Goal: Entertainment & Leisure: Browse casually

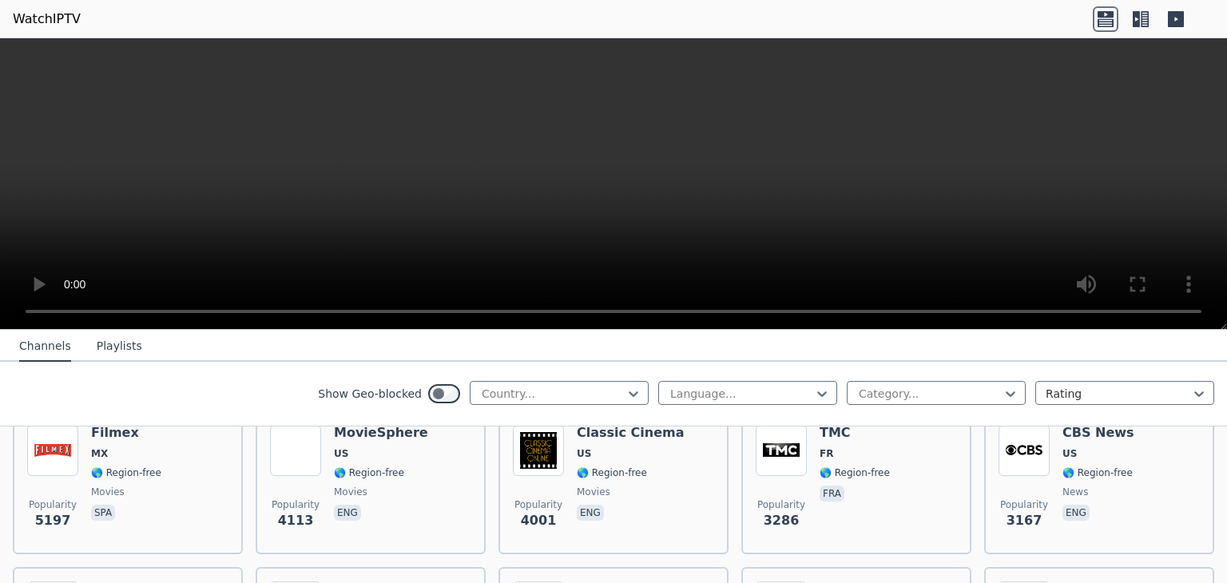
scroll to position [364, 0]
click at [480, 398] on div at bounding box center [552, 394] width 145 height 16
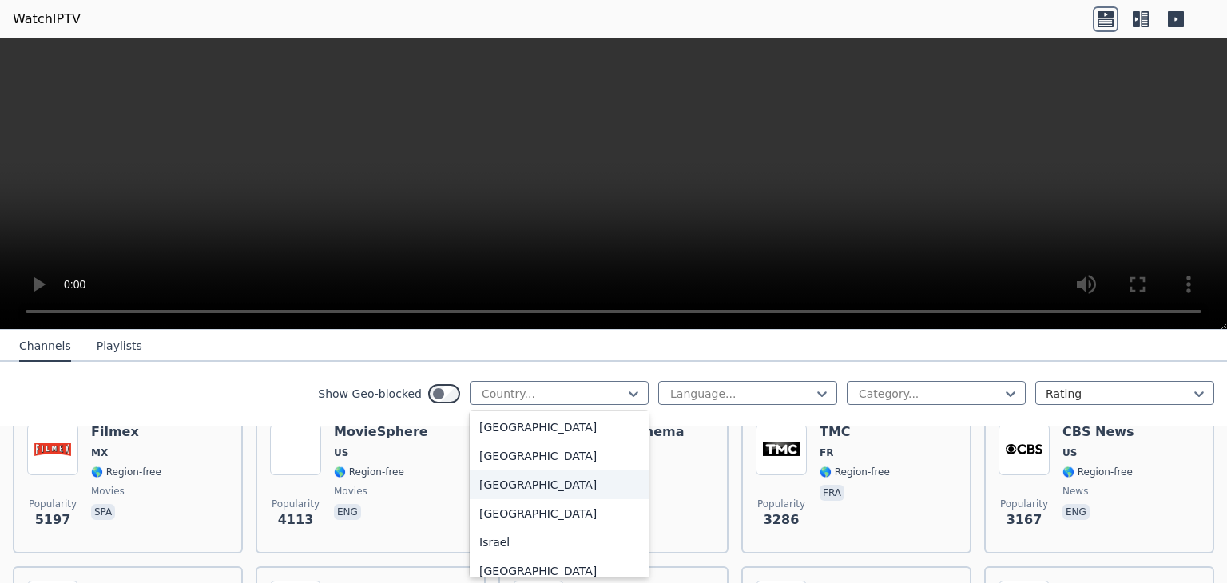
scroll to position [2467, 0]
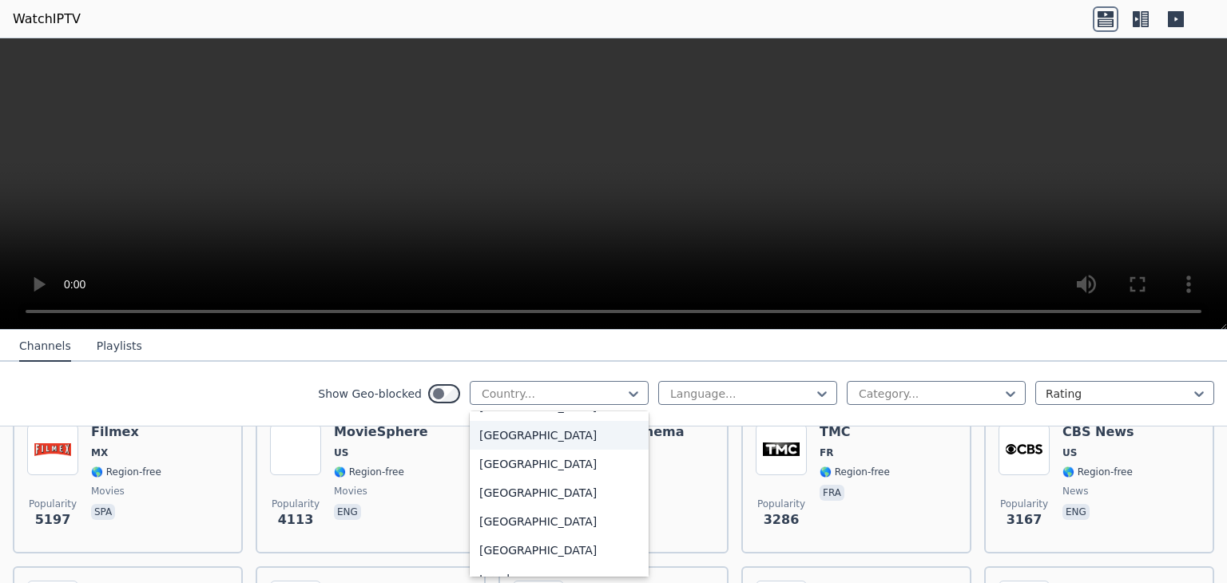
click at [502, 450] on div "[GEOGRAPHIC_DATA]" at bounding box center [559, 435] width 179 height 29
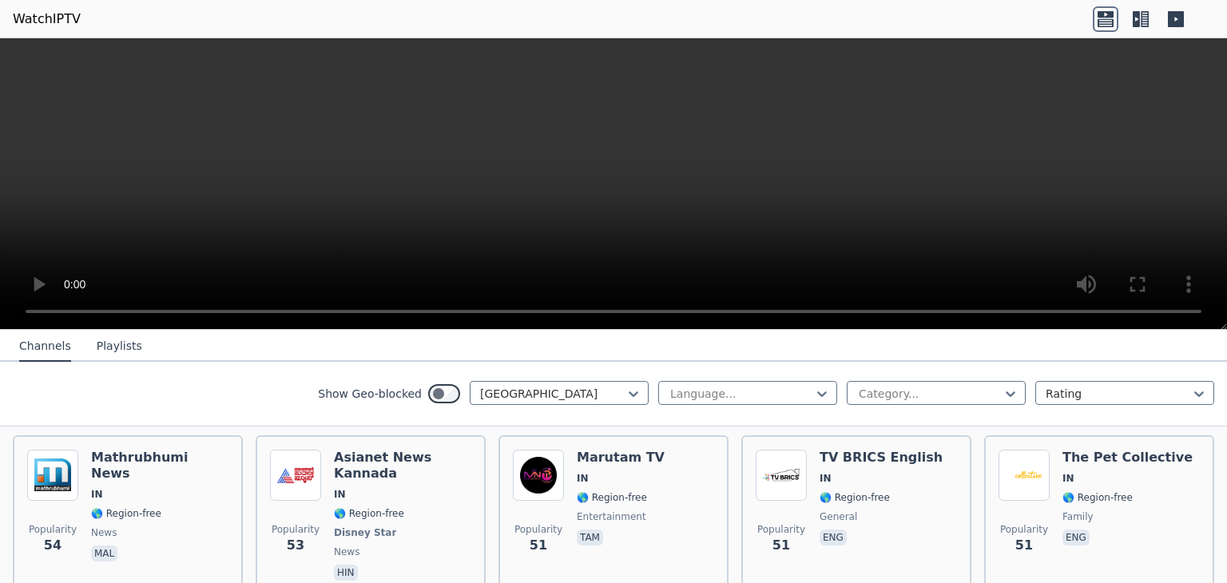
scroll to position [1778, 0]
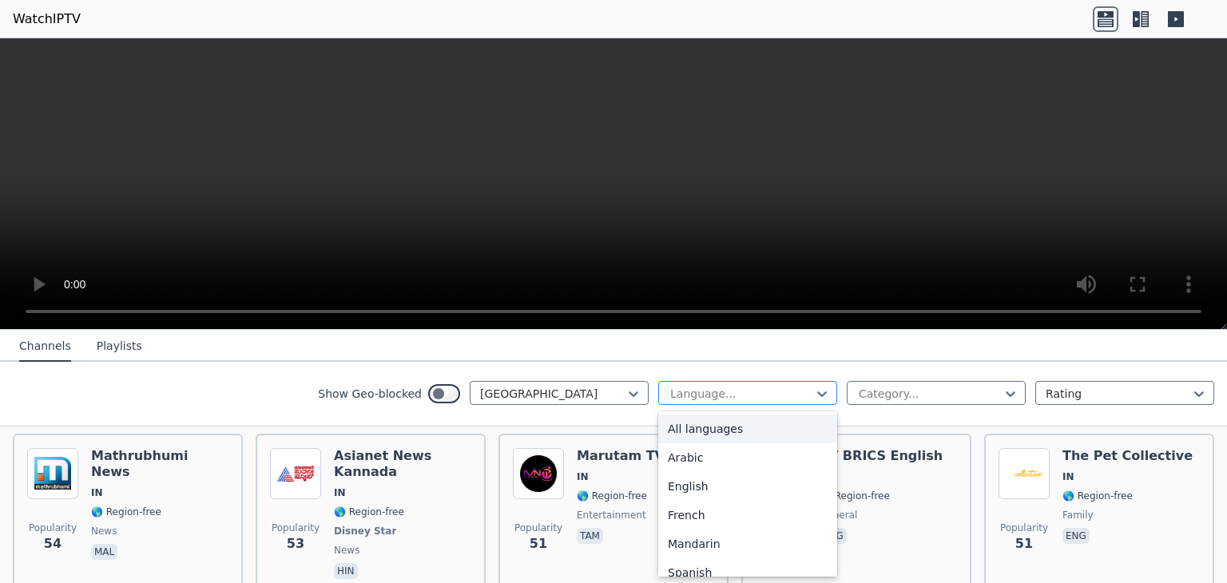
click at [788, 389] on div at bounding box center [741, 394] width 145 height 16
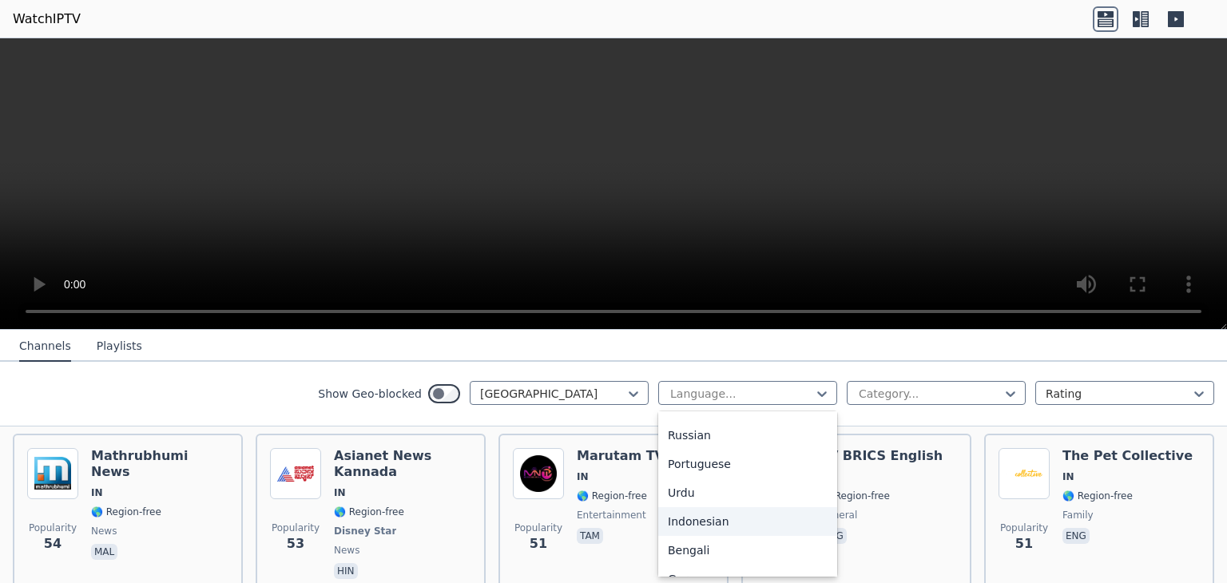
click at [693, 522] on div "Indonesian" at bounding box center [747, 521] width 179 height 29
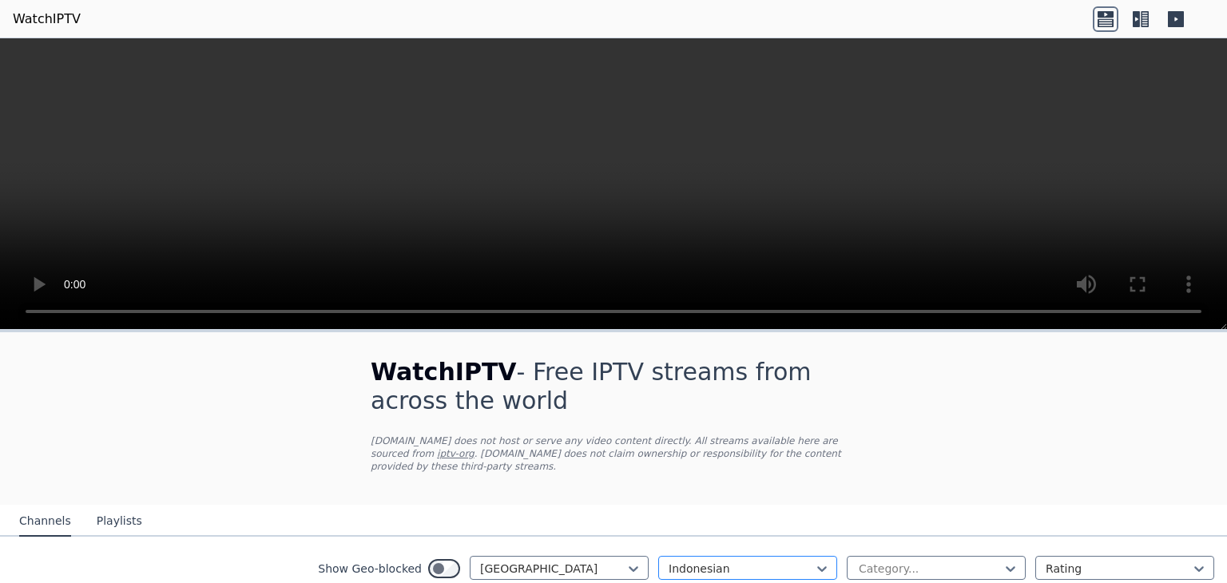
scroll to position [89, 0]
click at [709, 561] on div at bounding box center [741, 569] width 145 height 16
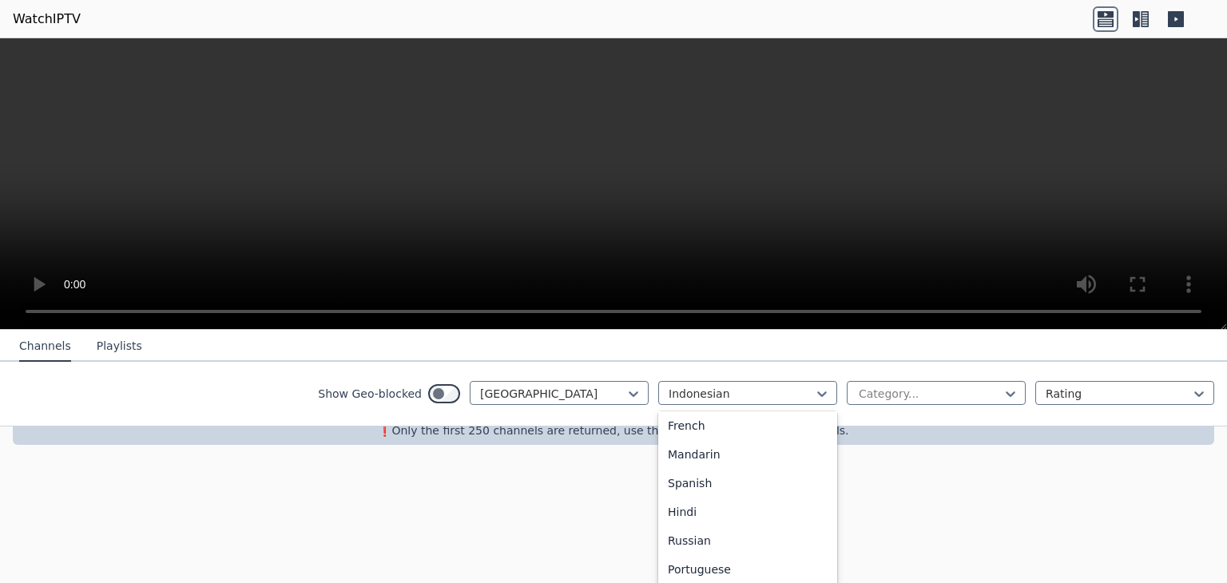
scroll to position [212, 0]
click at [715, 505] on div "Hindi" at bounding box center [747, 512] width 179 height 29
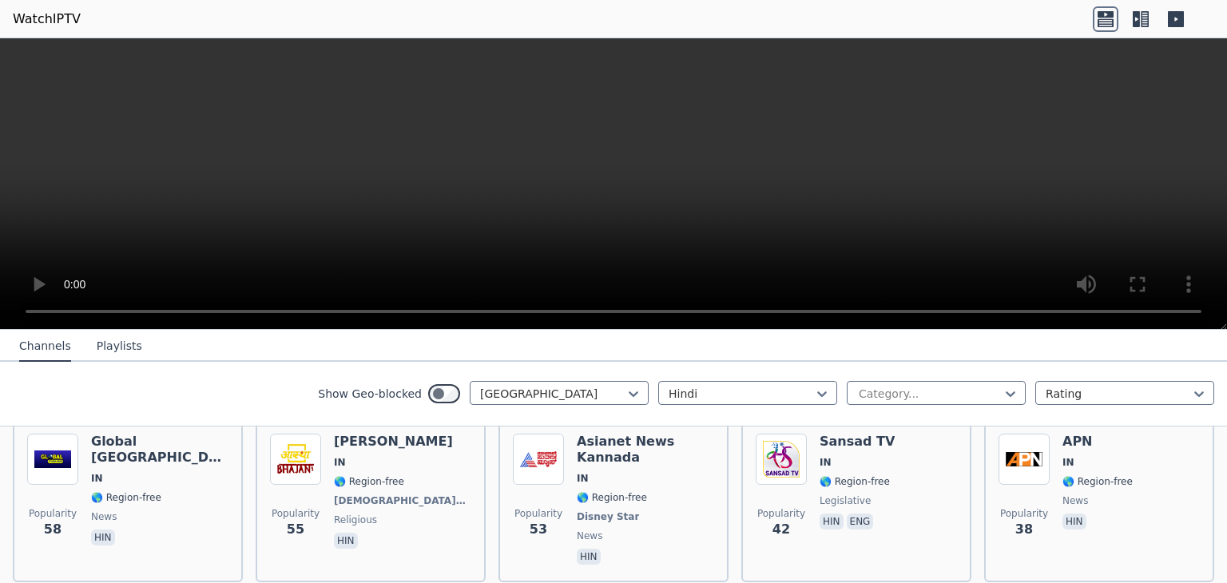
scroll to position [675, 0]
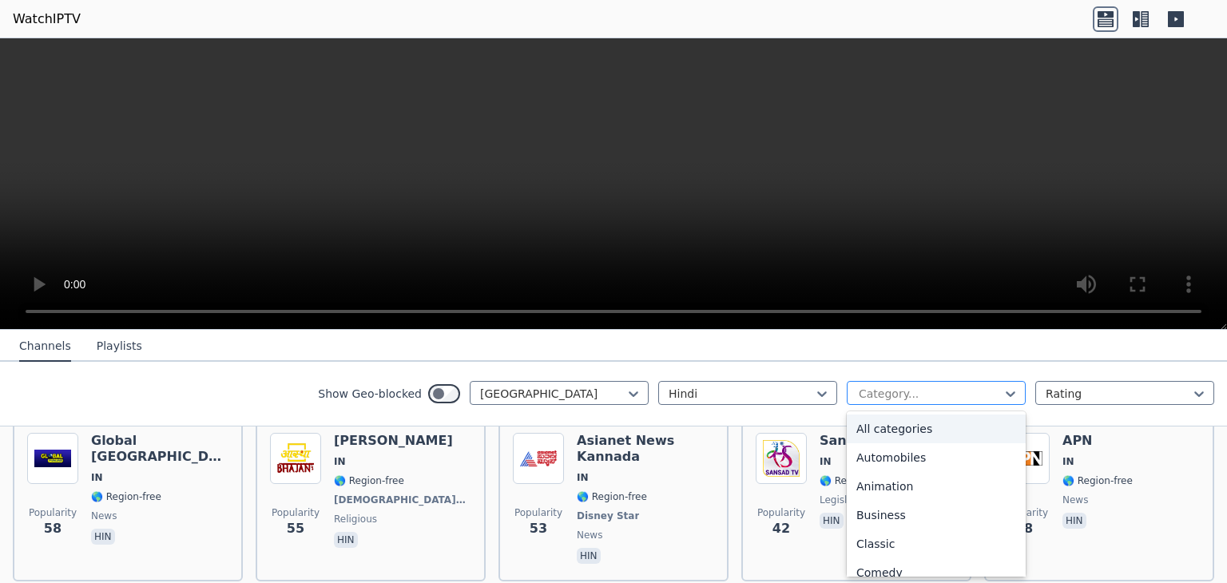
click at [889, 400] on div "Category..." at bounding box center [936, 393] width 179 height 24
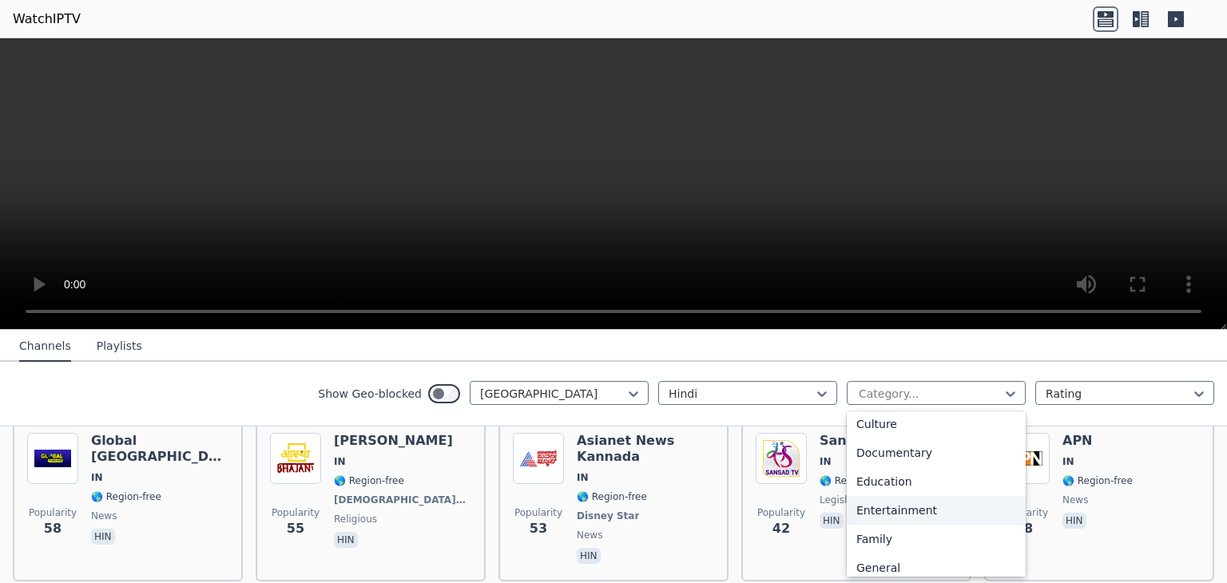
click at [872, 518] on div "Entertainment" at bounding box center [936, 510] width 179 height 29
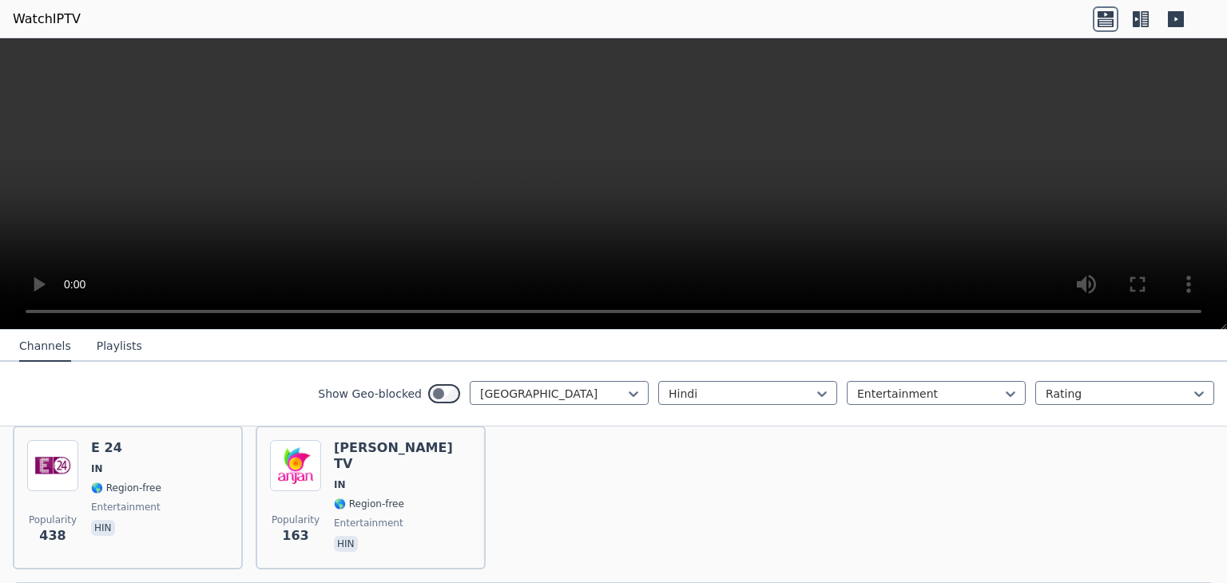
scroll to position [189, 0]
click at [923, 387] on div at bounding box center [929, 394] width 145 height 16
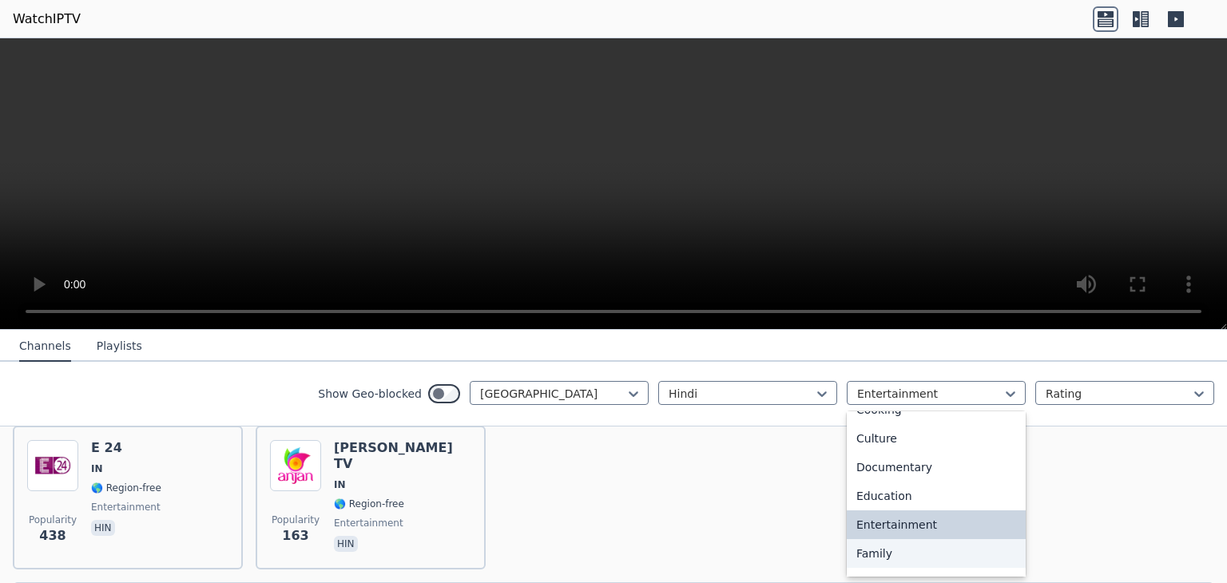
scroll to position [190, 0]
click at [866, 548] on div "Family" at bounding box center [936, 555] width 179 height 29
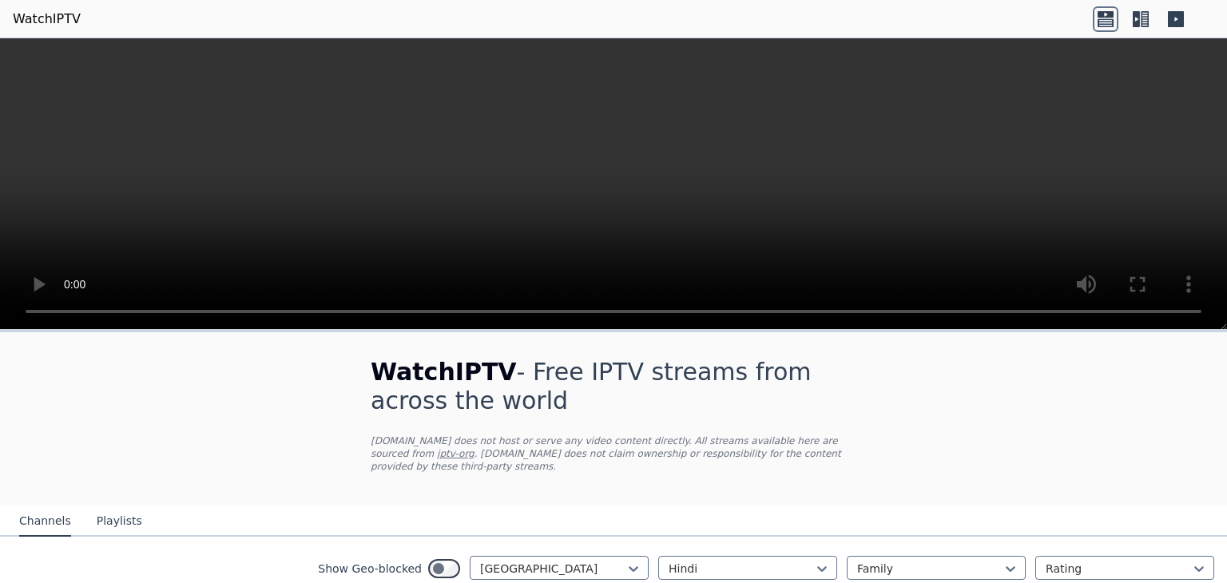
scroll to position [84, 0]
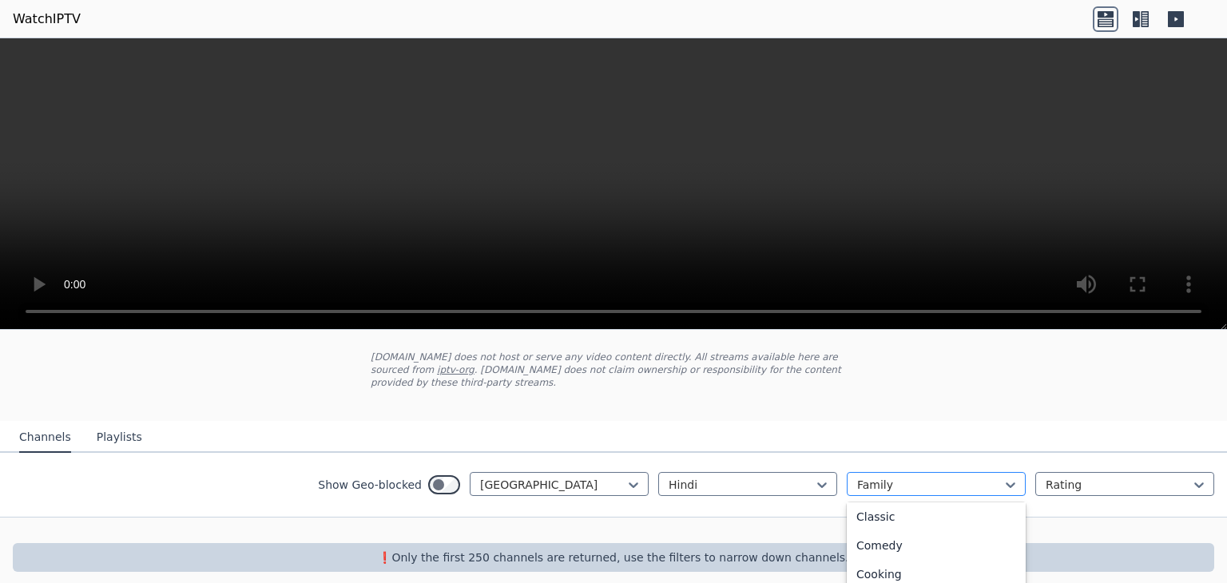
click at [857, 477] on div at bounding box center [929, 485] width 145 height 16
click at [907, 506] on div "All categories" at bounding box center [936, 520] width 179 height 29
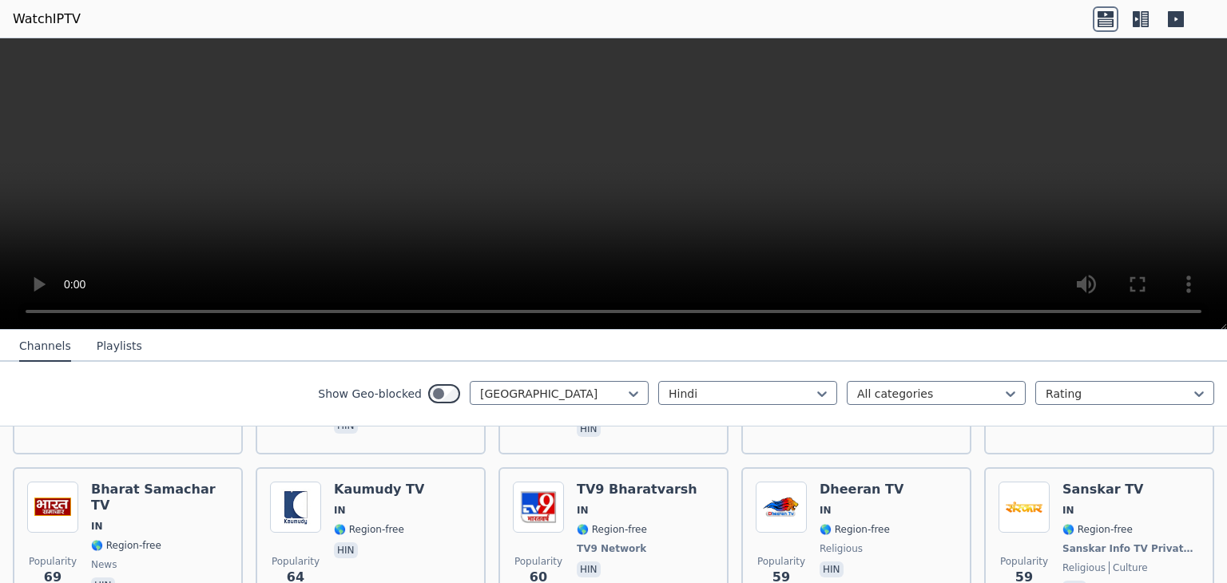
scroll to position [610, 0]
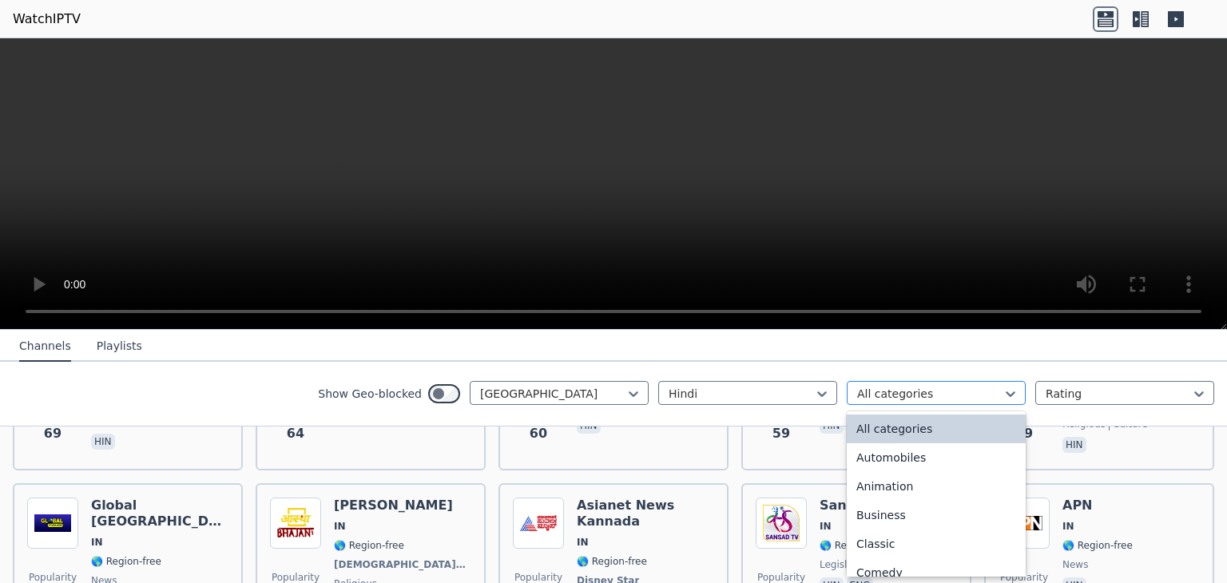
click at [872, 391] on div at bounding box center [929, 394] width 145 height 16
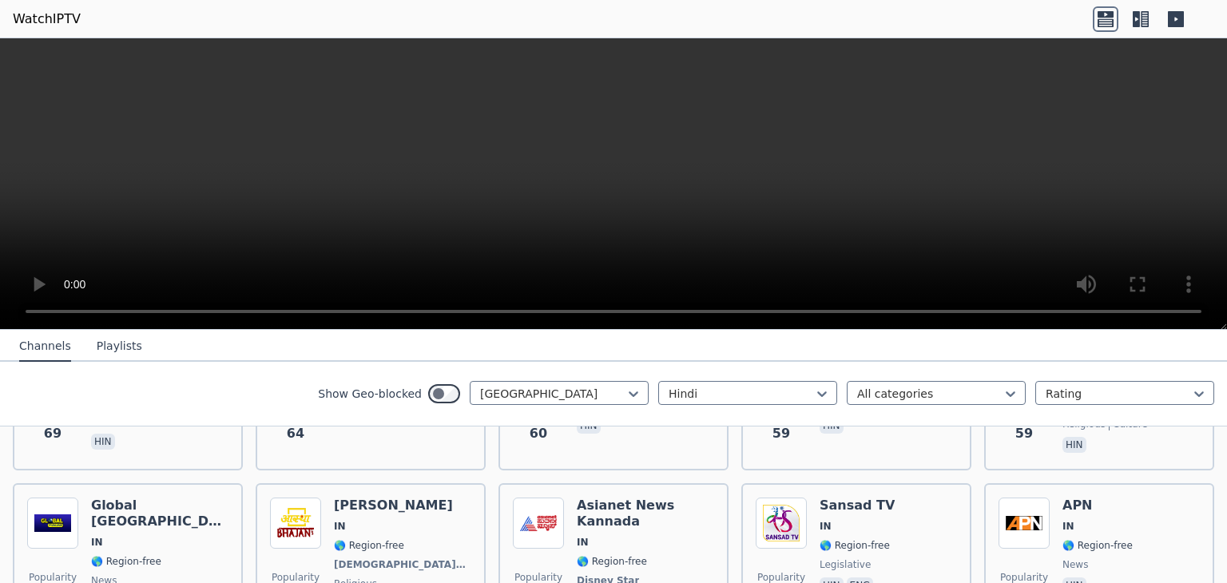
click at [1025, 351] on nav "Channels Playlists" at bounding box center [613, 346] width 1227 height 32
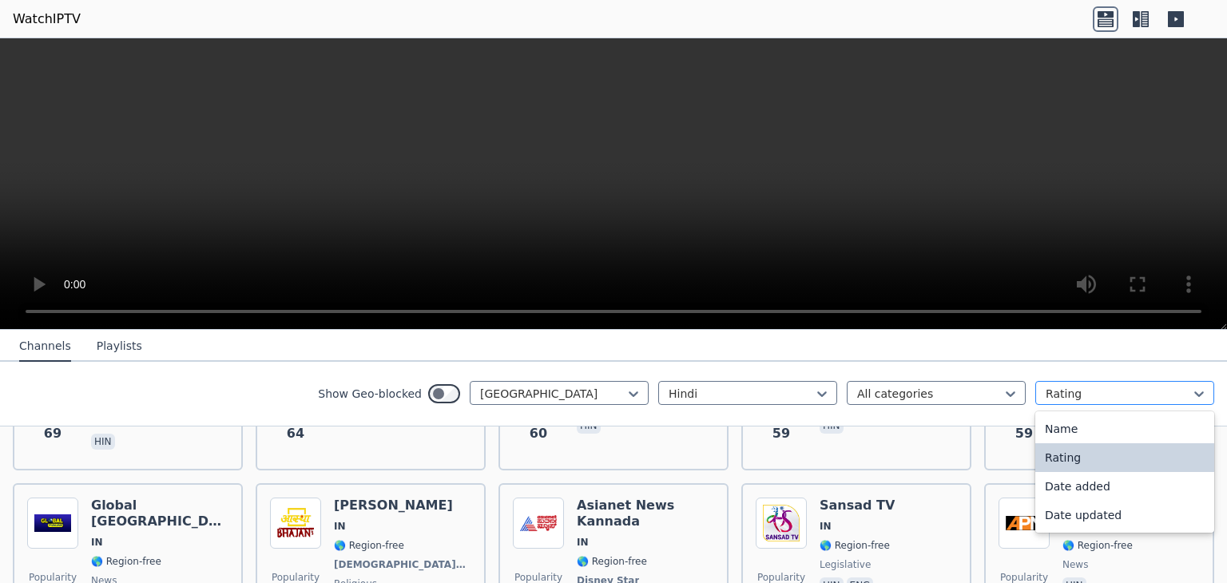
click at [1051, 397] on div at bounding box center [1118, 394] width 145 height 16
click at [1049, 432] on div "Name" at bounding box center [1124, 429] width 179 height 29
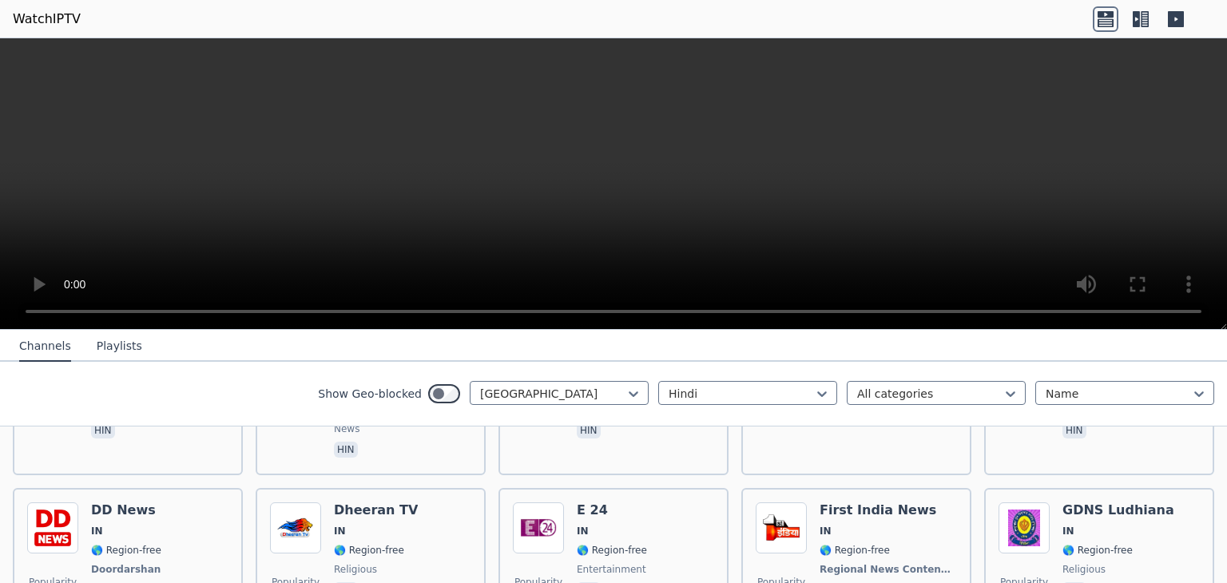
scroll to position [365, 0]
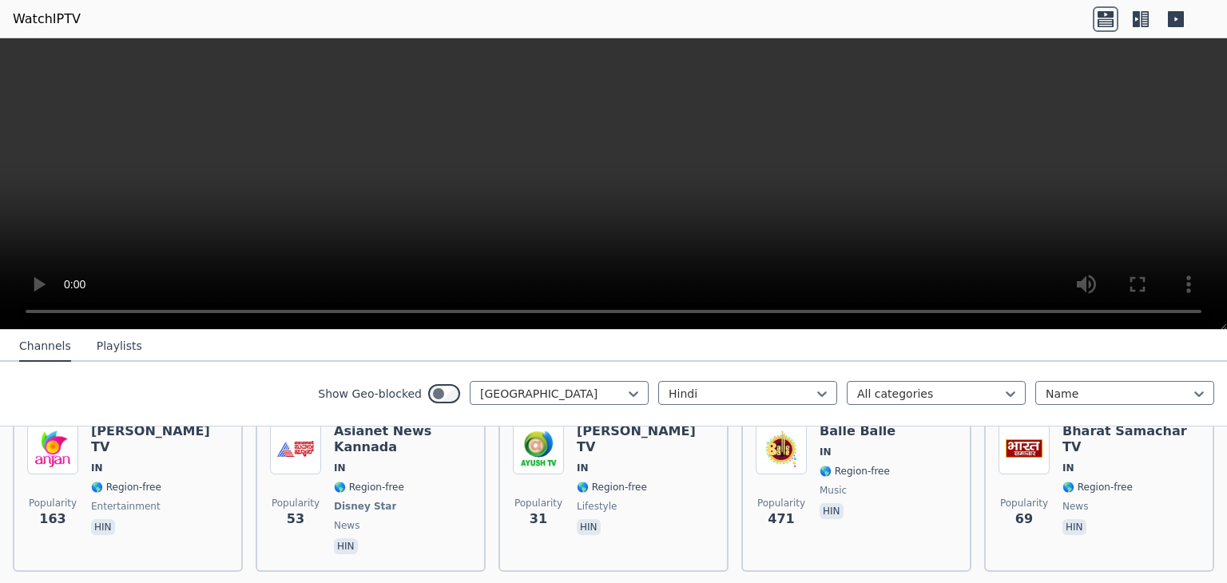
click at [120, 348] on button "Playlists" at bounding box center [120, 347] width 46 height 30
